Goal: Register for event/course

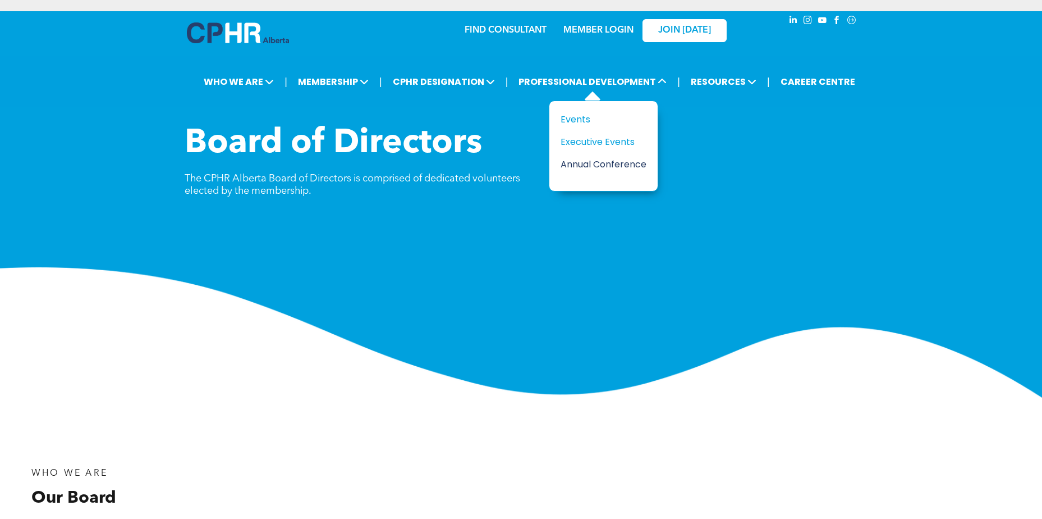
click at [577, 163] on div "Annual Conference" at bounding box center [599, 164] width 77 height 14
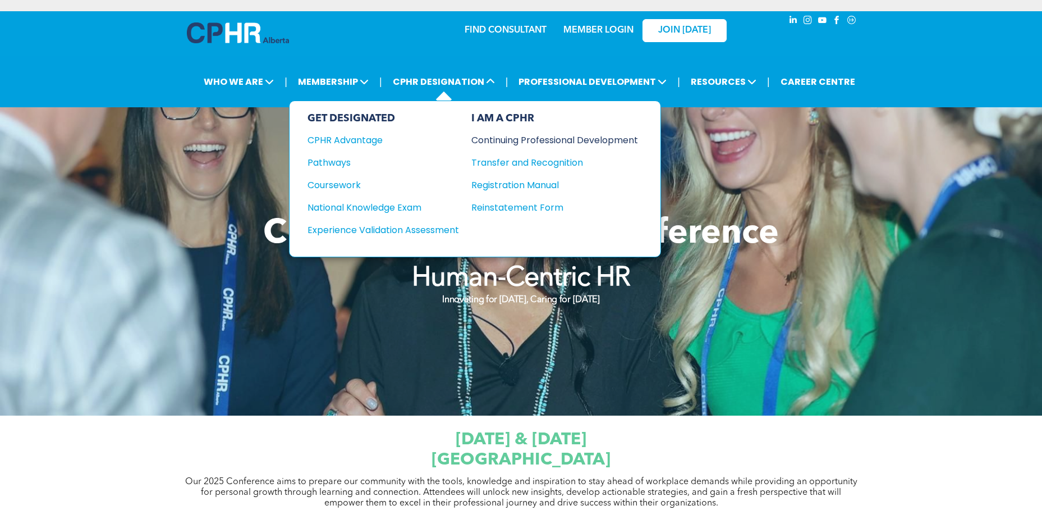
click at [517, 136] on div "Continuing Professional Development" at bounding box center [546, 140] width 150 height 14
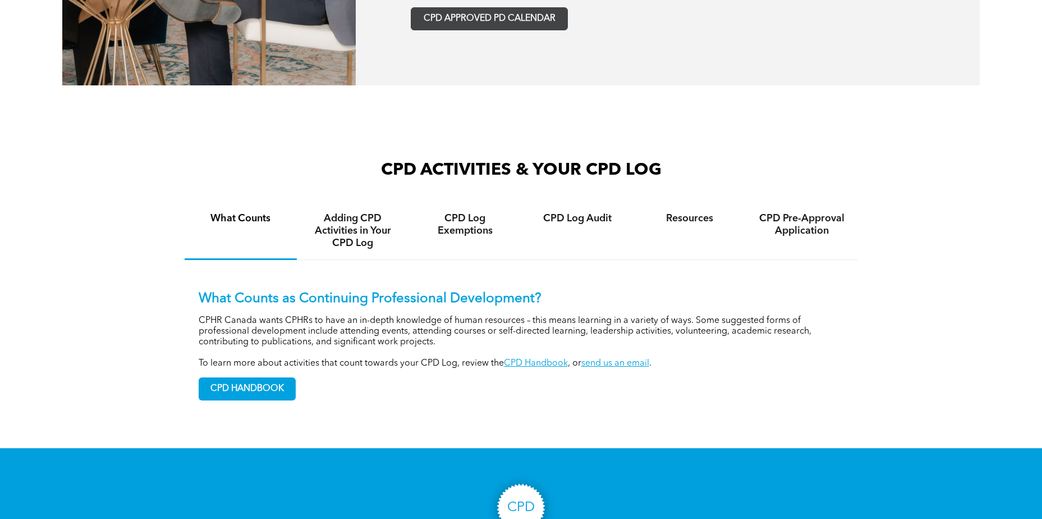
scroll to position [742, 0]
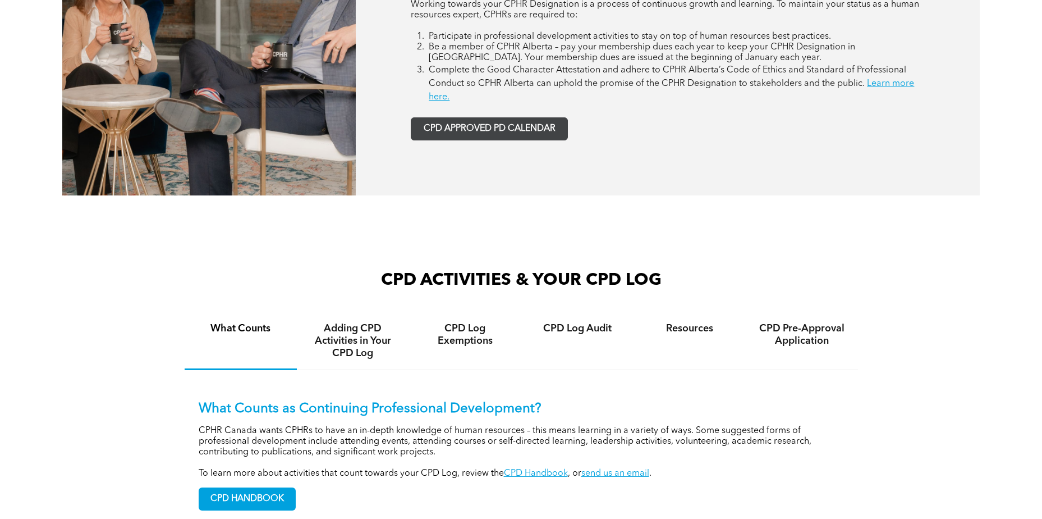
click at [466, 127] on span "CPD APPROVED PD CALENDAR" at bounding box center [490, 128] width 132 height 11
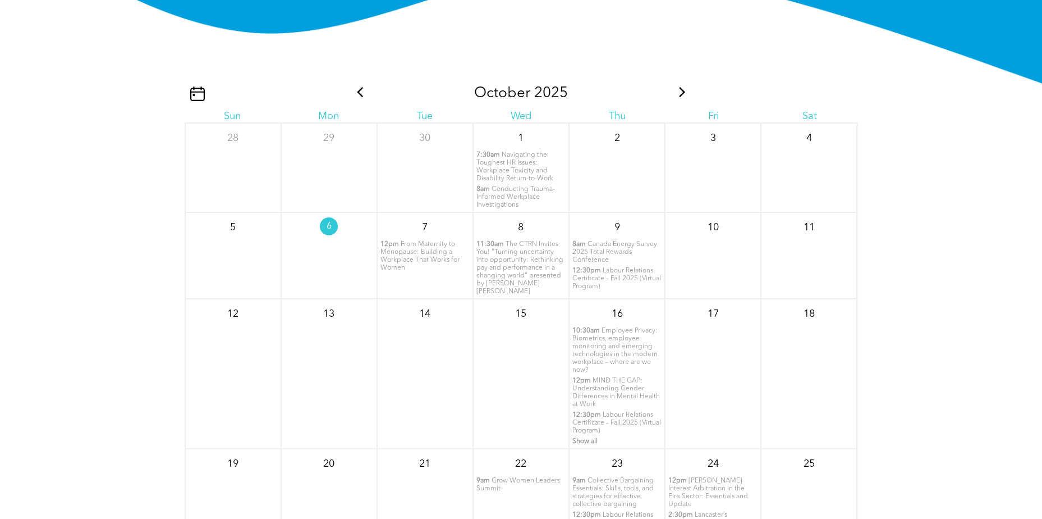
scroll to position [1388, 0]
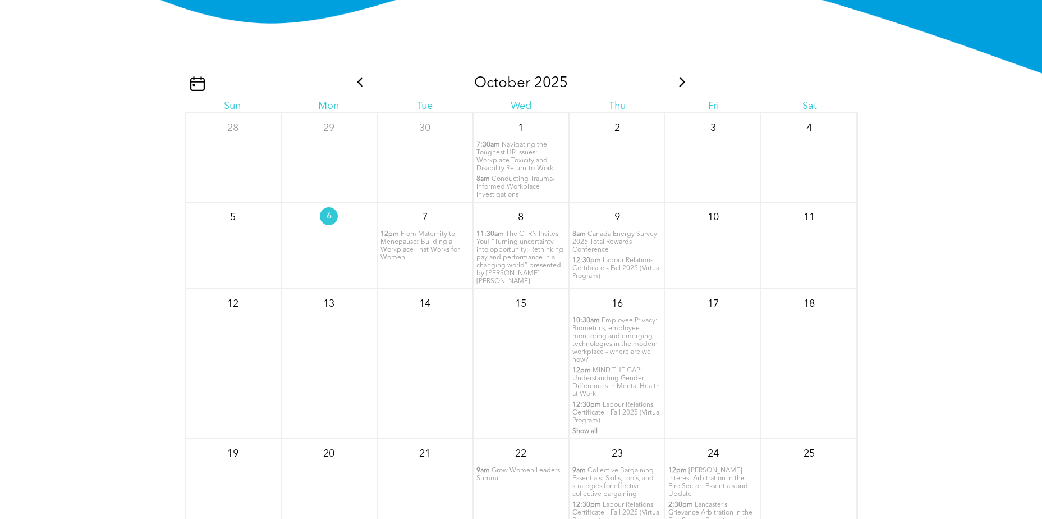
click at [589, 236] on span "Canada Energy Survey 2025 Total Rewards Conference" at bounding box center [614, 242] width 85 height 22
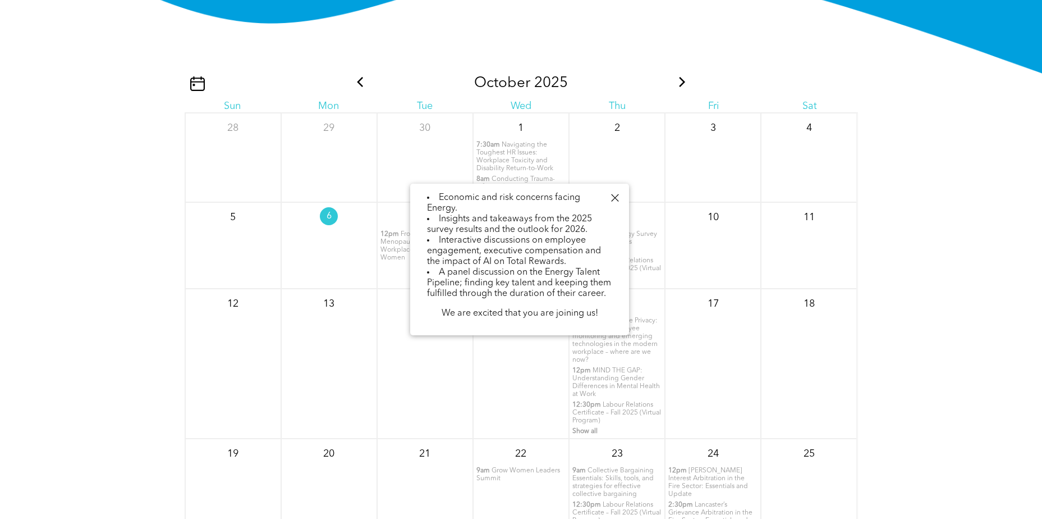
scroll to position [229, 0]
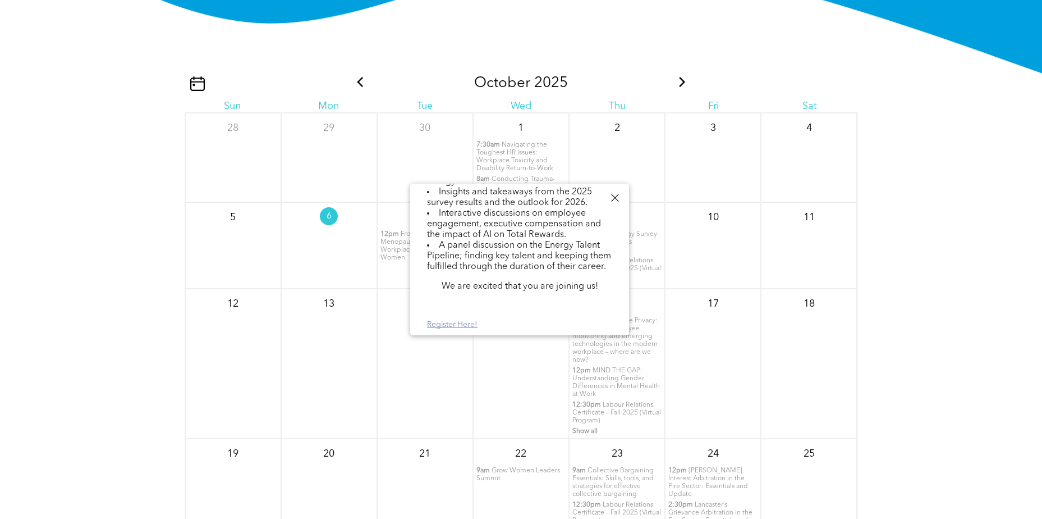
click at [437, 325] on link "Register Here!" at bounding box center [452, 324] width 51 height 8
click at [922, 82] on img at bounding box center [521, 15] width 1042 height 208
click at [613, 196] on div at bounding box center [614, 197] width 15 height 15
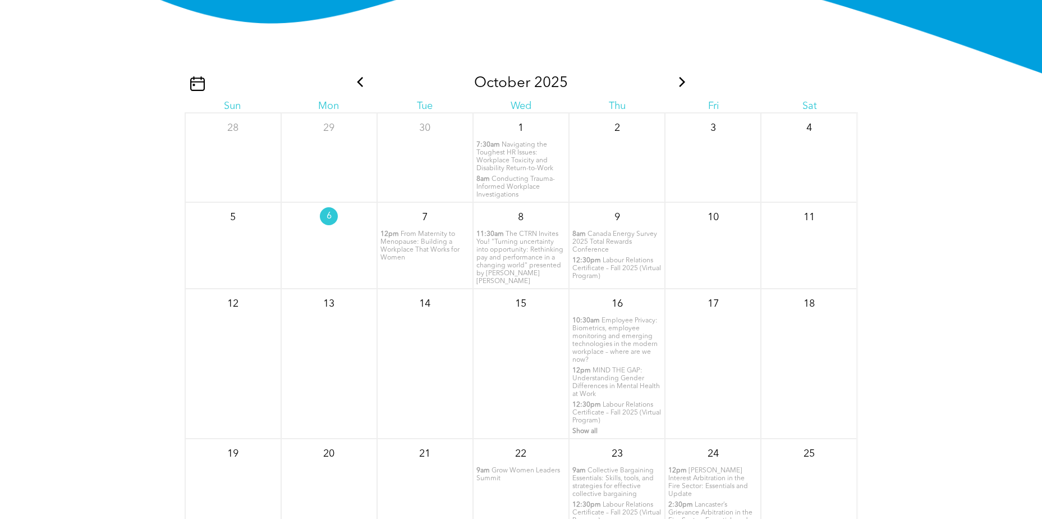
click at [581, 429] on span "Show all" at bounding box center [584, 431] width 25 height 7
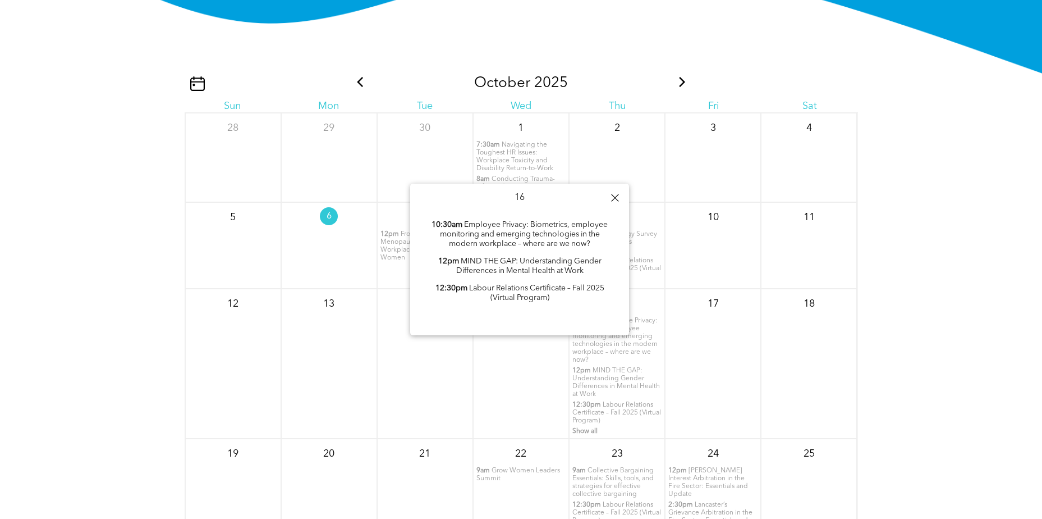
click at [581, 429] on span "Show all" at bounding box center [584, 431] width 25 height 7
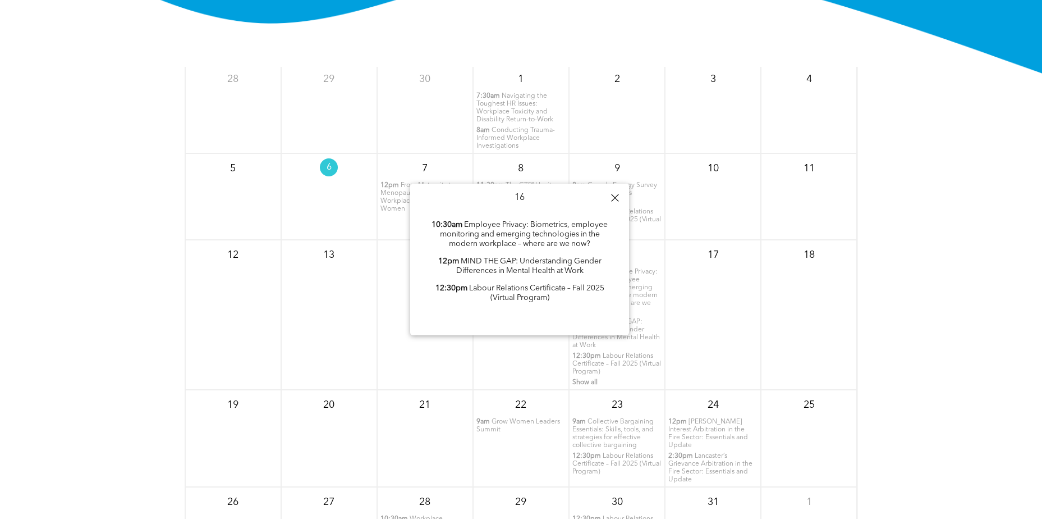
scroll to position [56, 0]
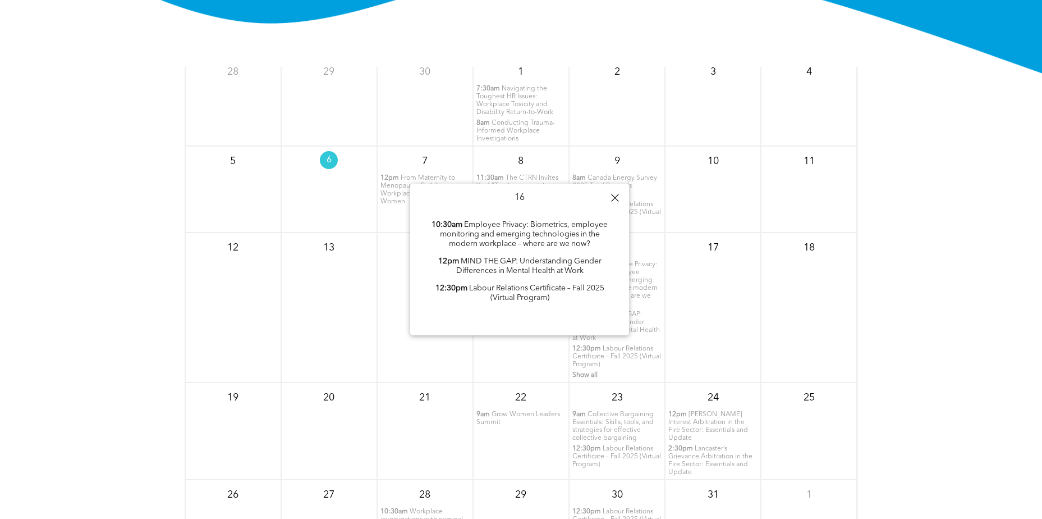
click at [496, 411] on span "Grow Women Leaders Summit" at bounding box center [518, 418] width 84 height 15
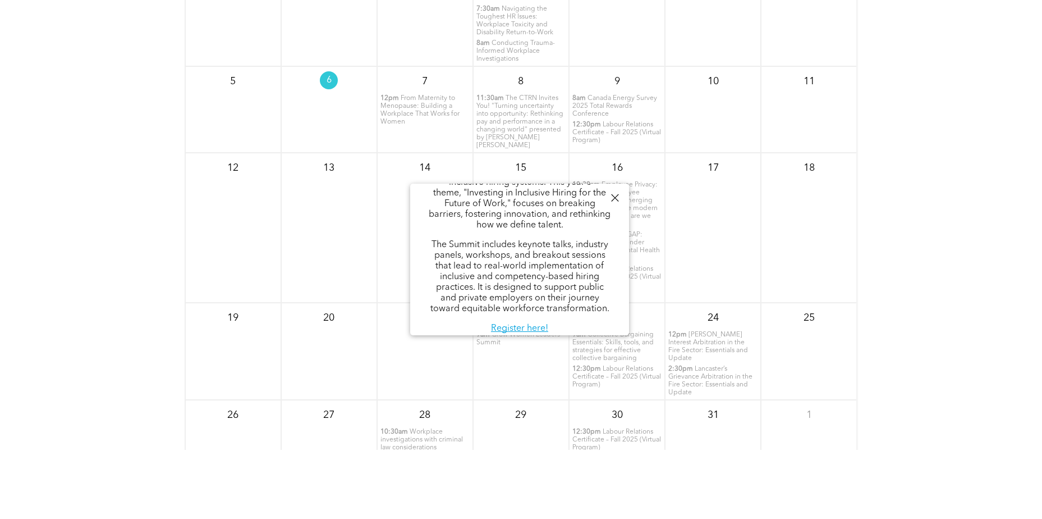
scroll to position [1470, 0]
click at [418, 429] on span "Workplace investigations with criminal law considerations" at bounding box center [421, 437] width 82 height 22
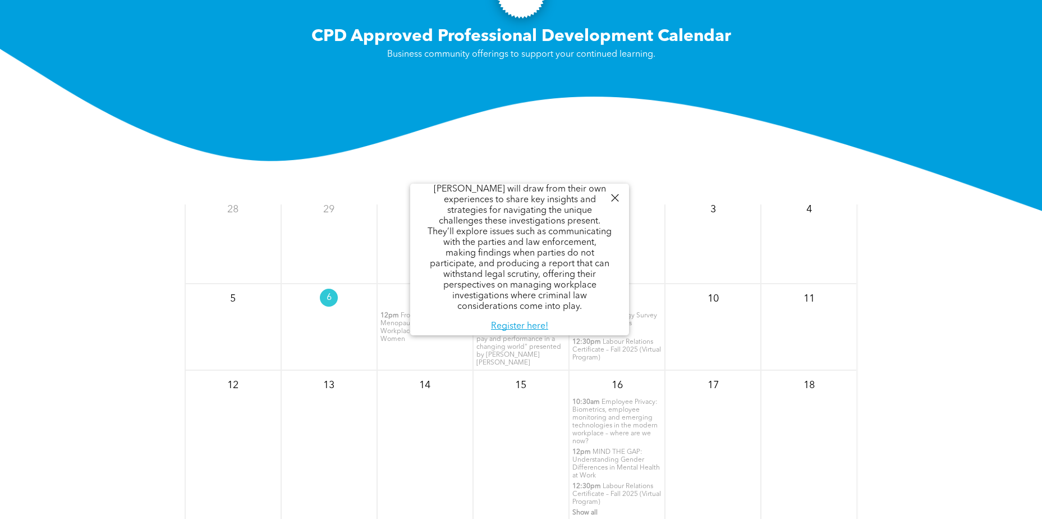
scroll to position [0, 0]
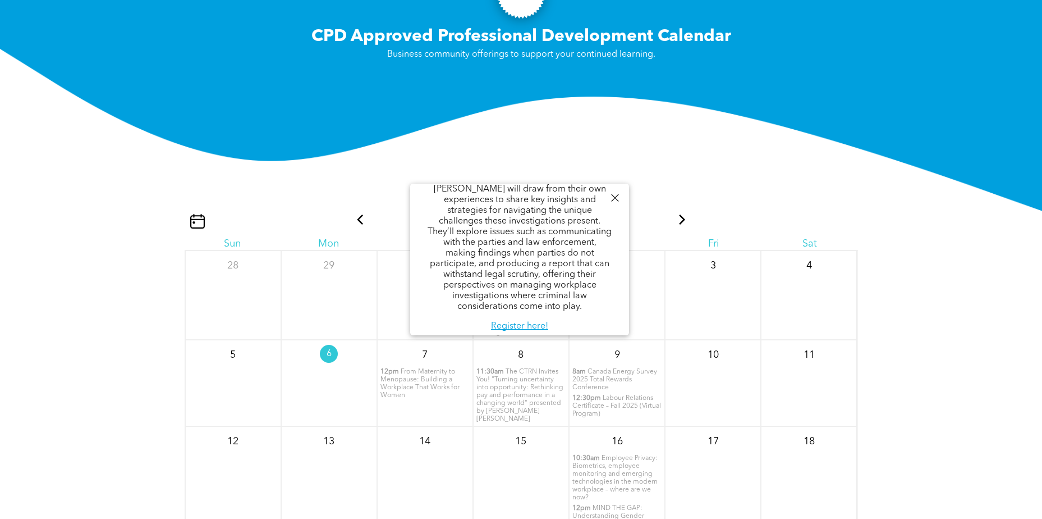
click at [675, 218] on icon at bounding box center [682, 219] width 15 height 10
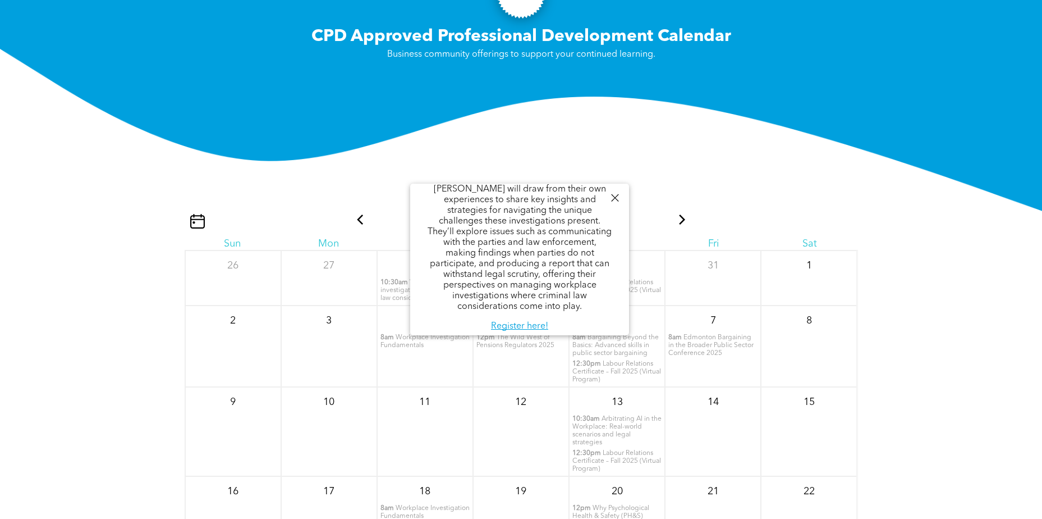
click at [615, 198] on div at bounding box center [614, 197] width 15 height 15
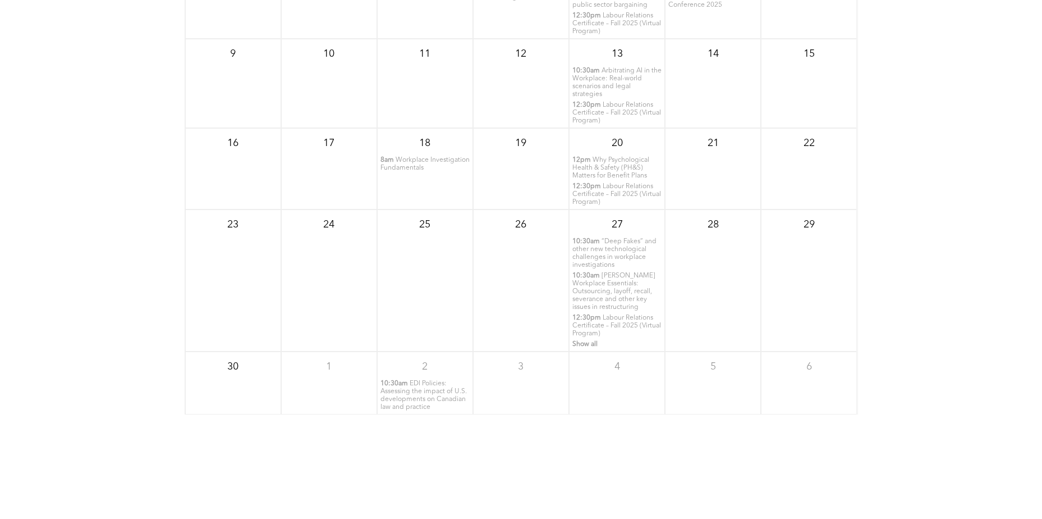
scroll to position [1548, 0]
